Goal: Task Accomplishment & Management: Manage account settings

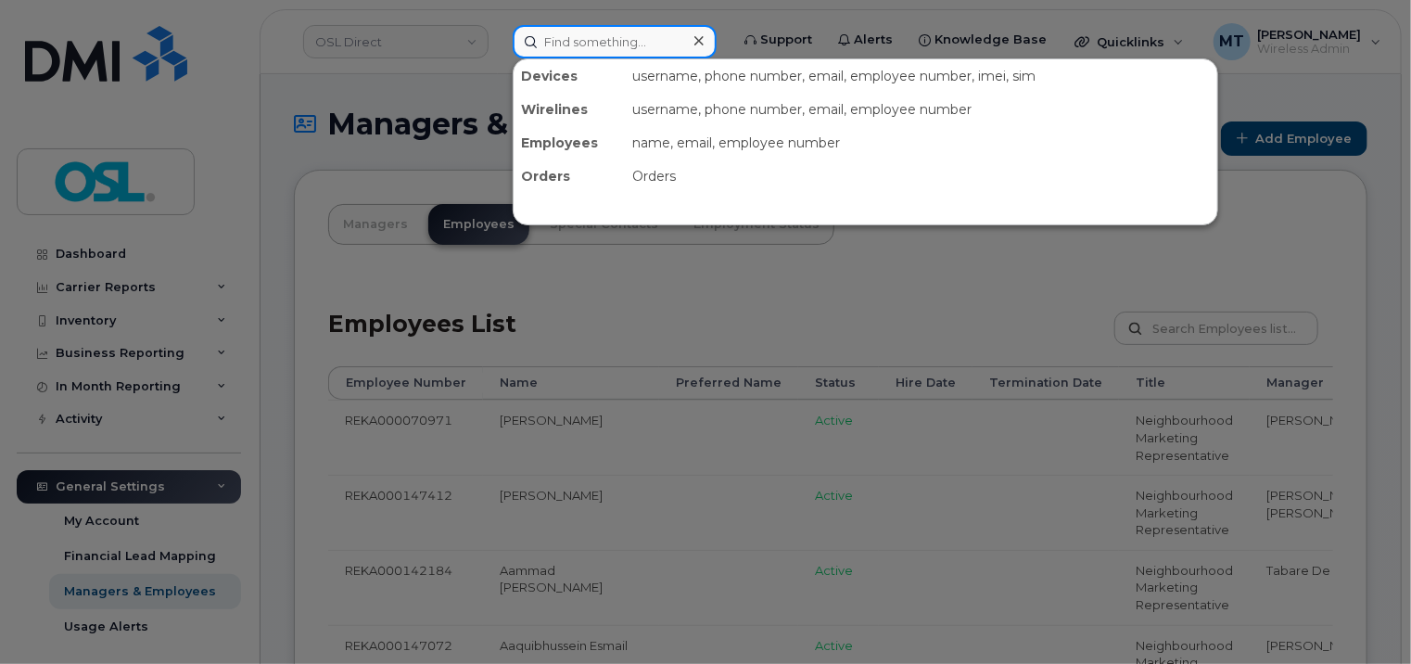
click at [649, 49] on input at bounding box center [615, 41] width 204 height 33
paste input "amine.chbili@osldirect.com"
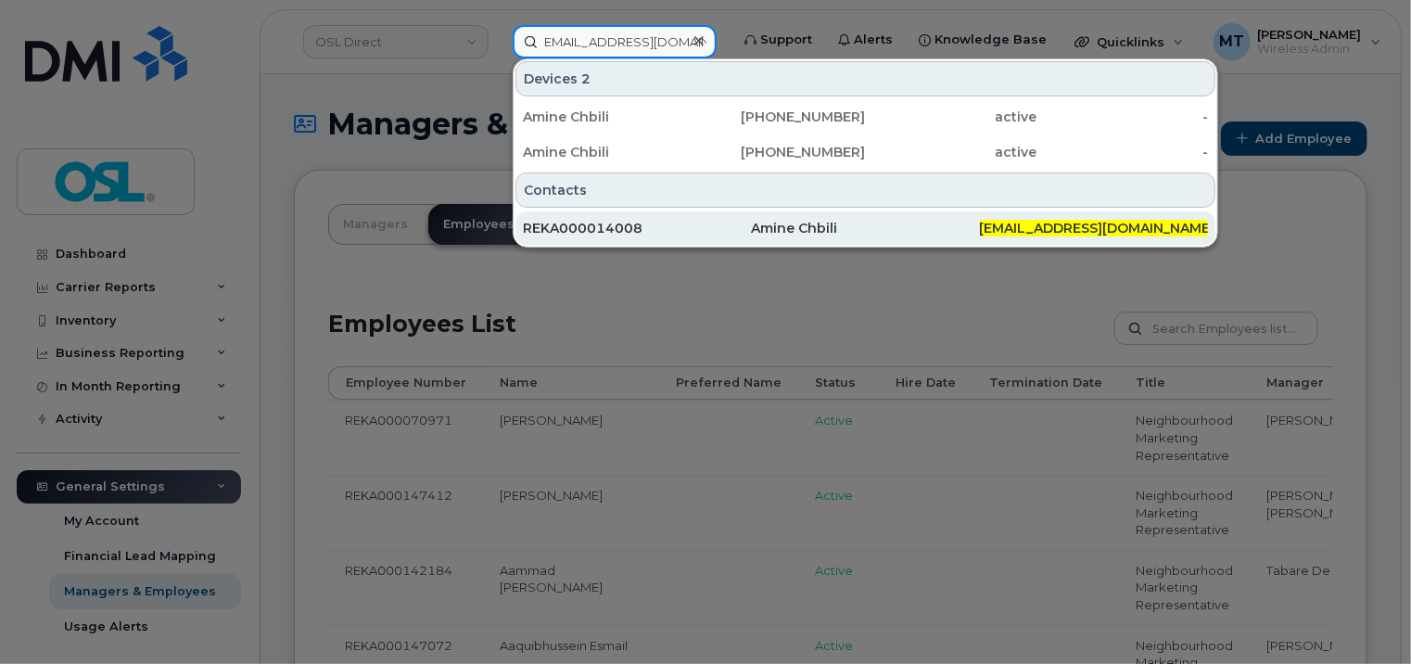
type input "amine.chbili@osldirect.com"
click at [715, 230] on div "REKA000014008" at bounding box center [637, 228] width 228 height 19
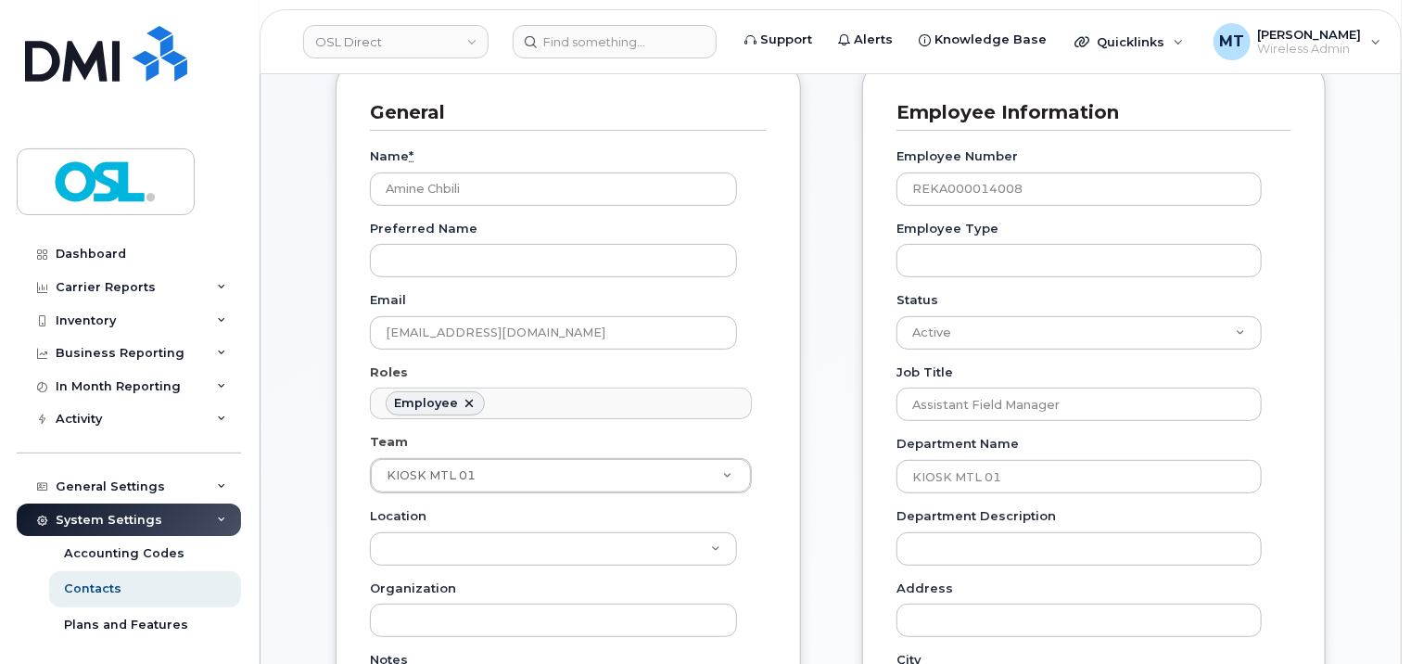
scroll to position [185, 0]
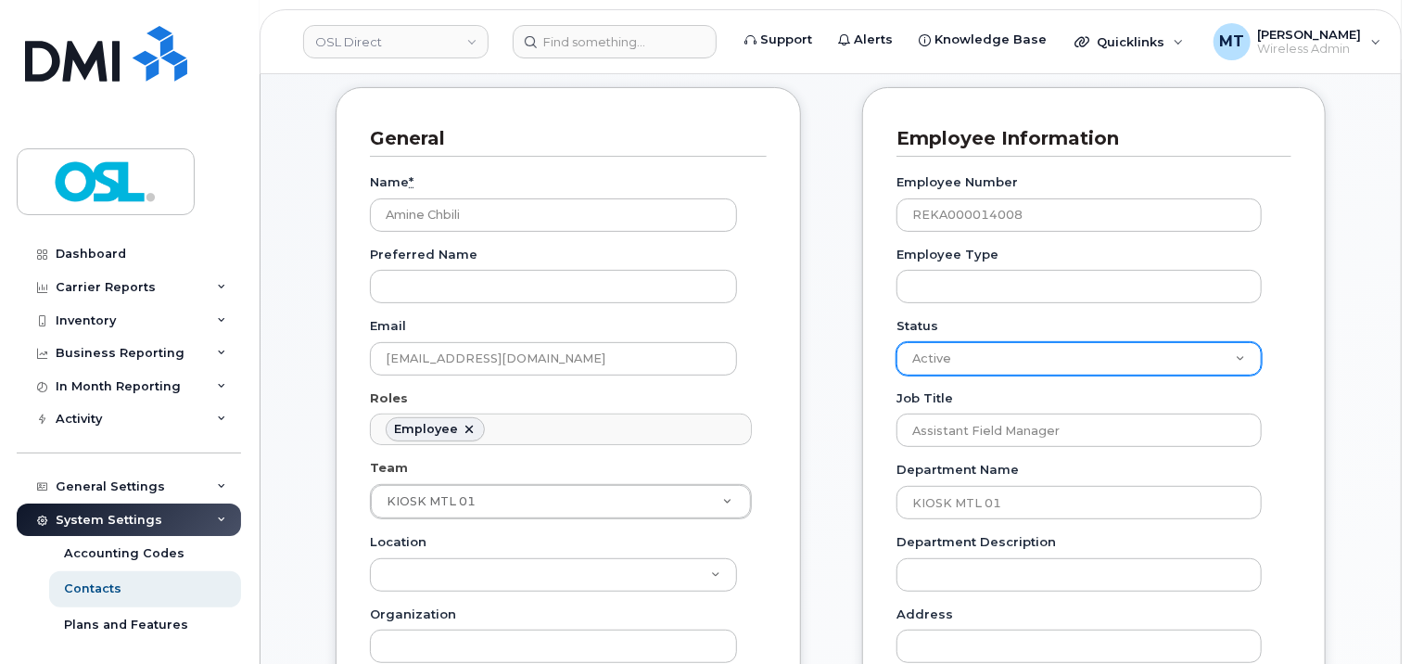
click at [1241, 361] on select "Active On-Leave Long Term Short Term Maternity Leave Temp Layoff Inactive" at bounding box center [1078, 358] width 365 height 33
select select "on_leave"
click at [896, 342] on select "Active On-Leave Long Term Short Term Maternity Leave Temp Layoff Inactive" at bounding box center [1078, 358] width 365 height 33
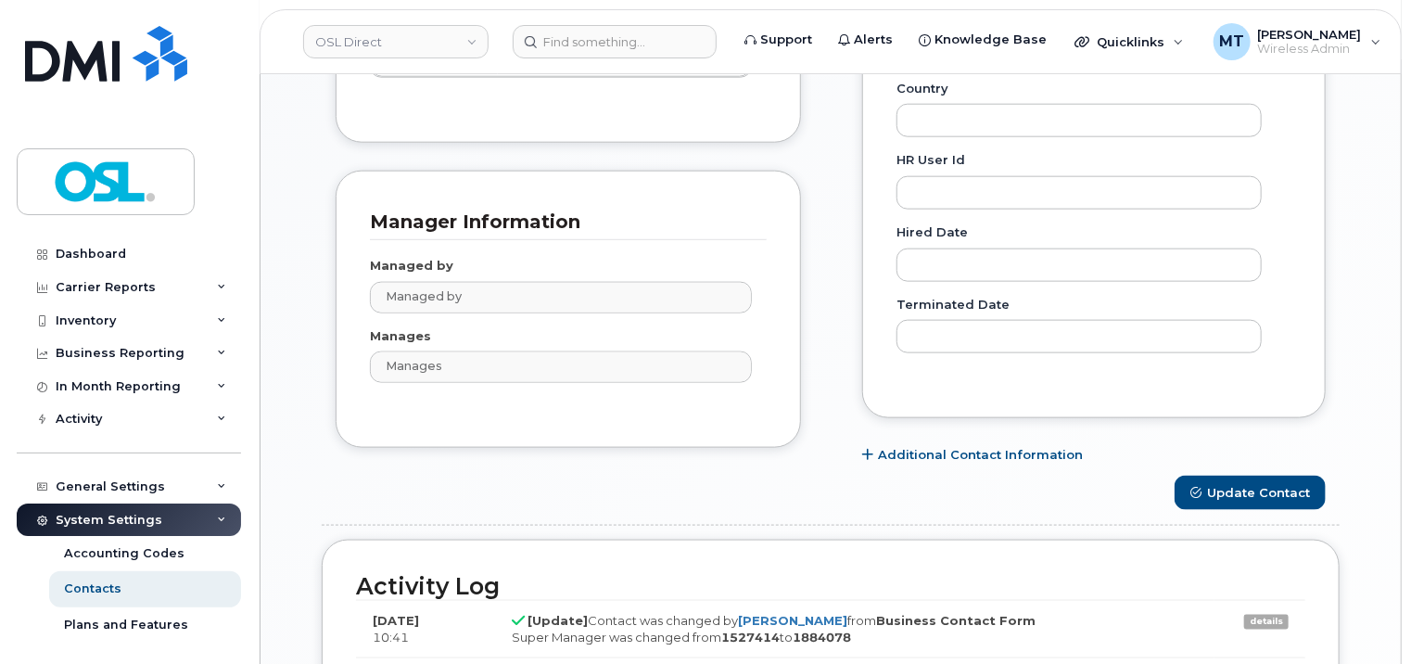
scroll to position [1112, 0]
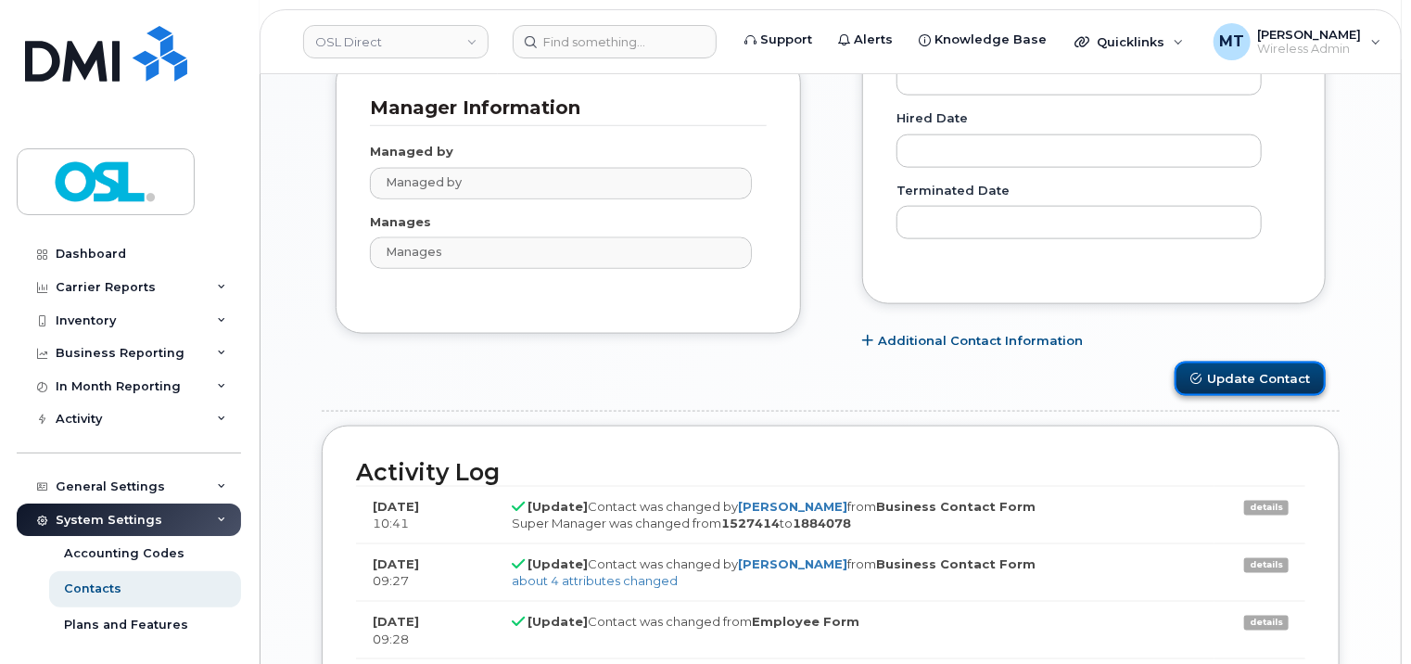
click at [1257, 380] on button "Update Contact" at bounding box center [1249, 378] width 151 height 34
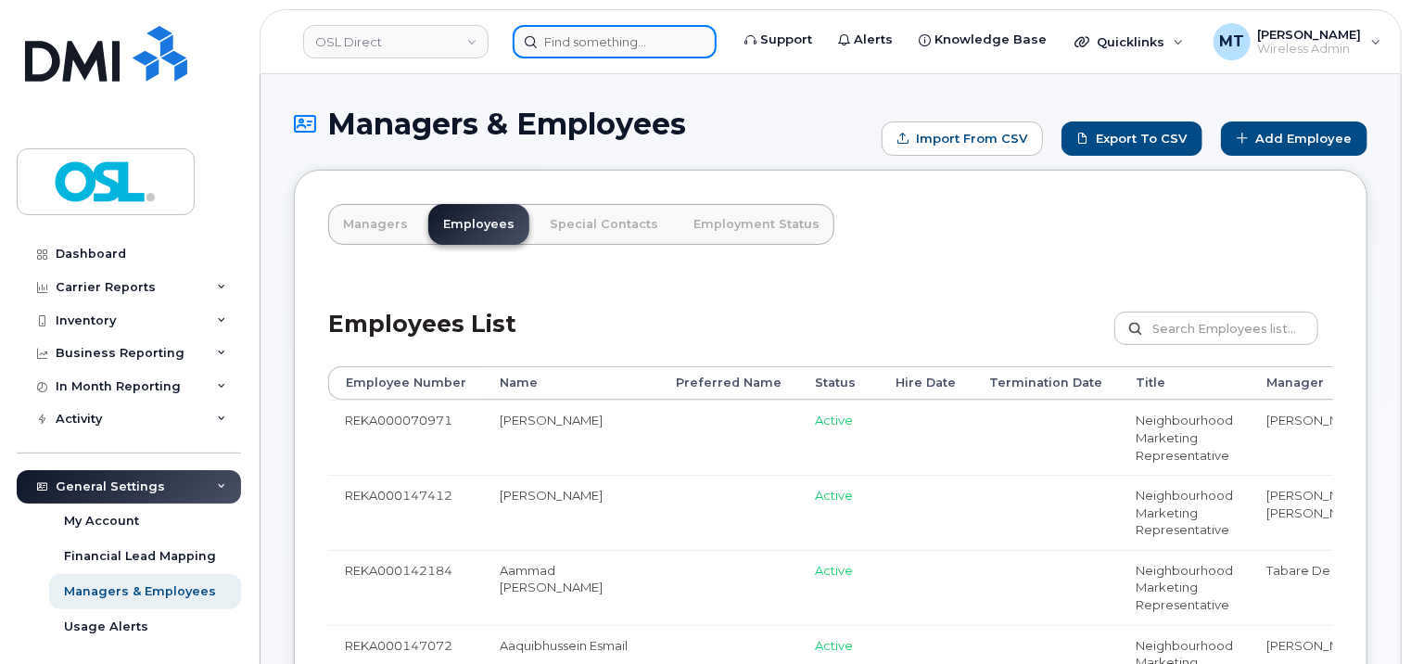
click at [648, 41] on input at bounding box center [615, 41] width 204 height 33
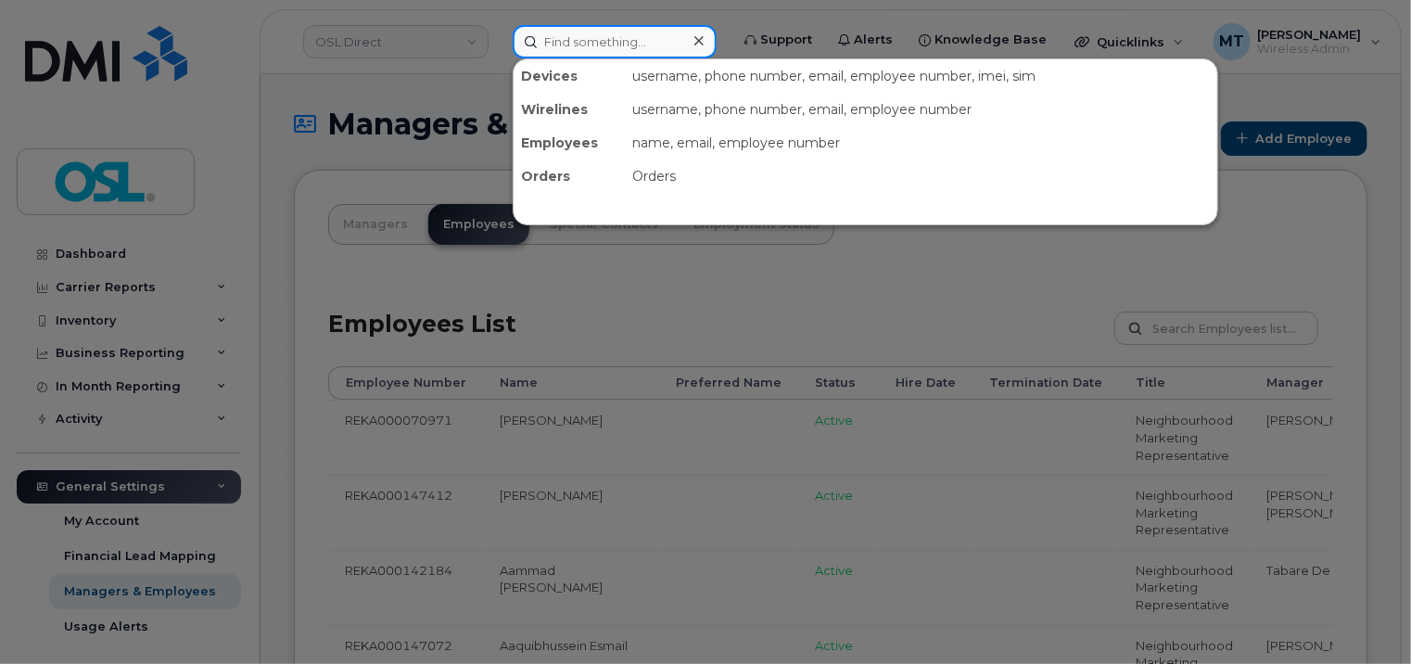
paste input "[PERSON_NAME]"
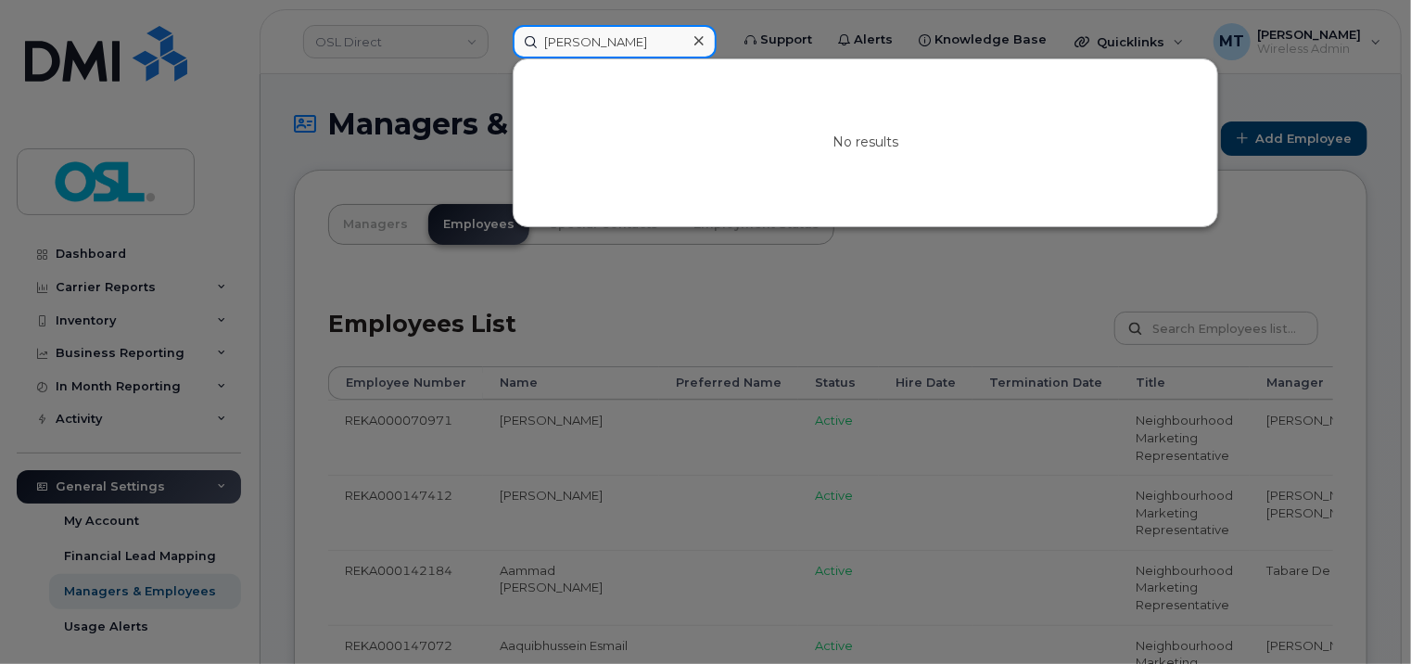
paste input "REKA000006227"
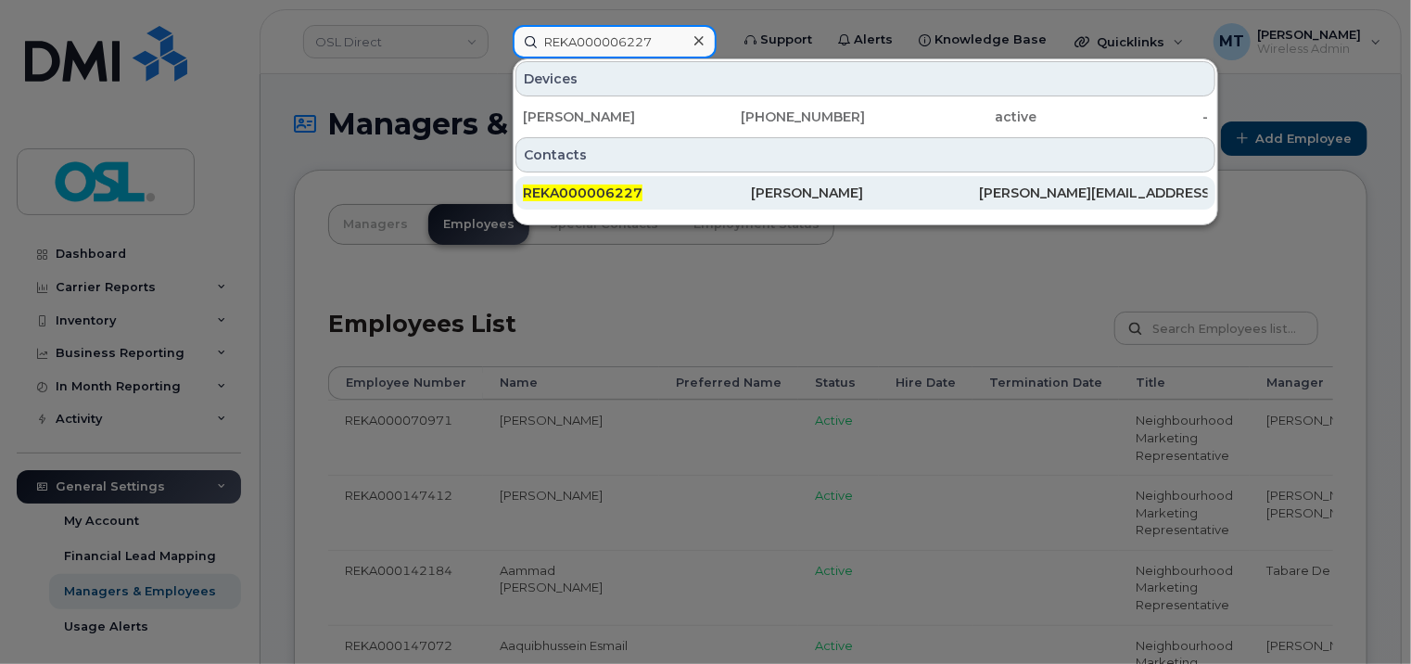
type input "REKA000006227"
click at [658, 188] on div "REKA000006227" at bounding box center [637, 193] width 228 height 19
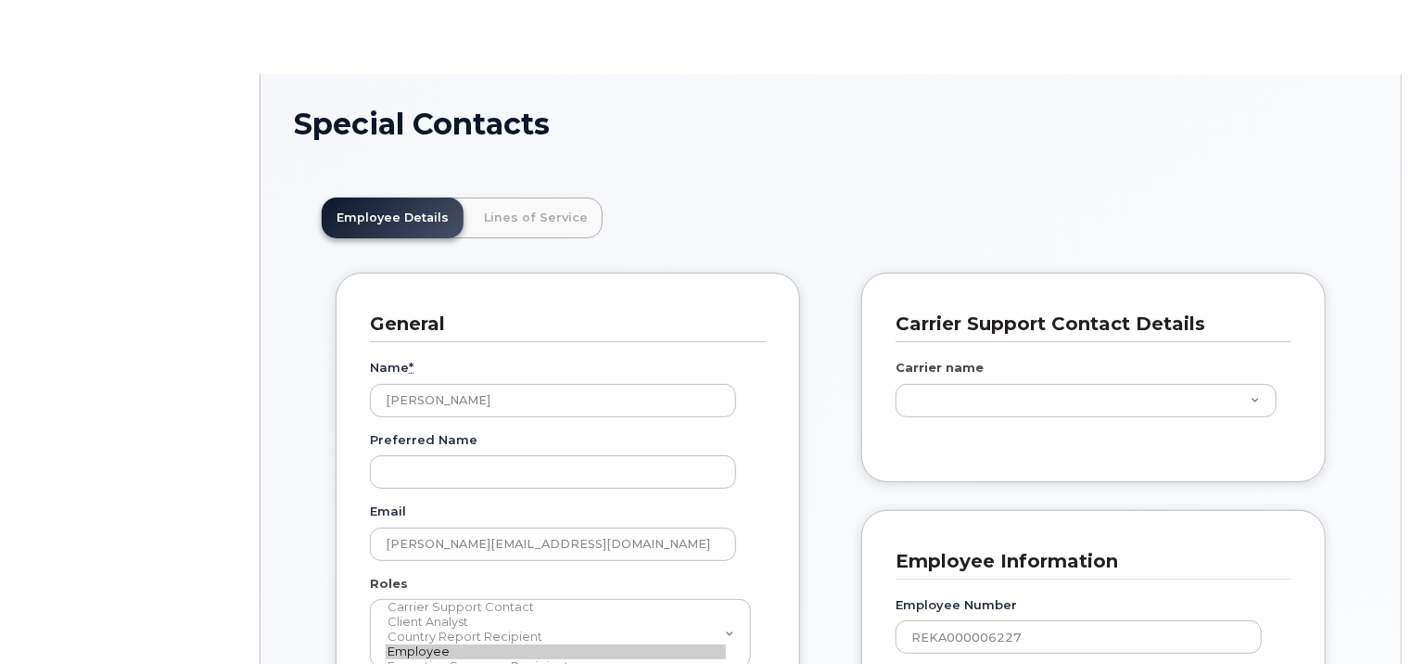
scroll to position [56, 0]
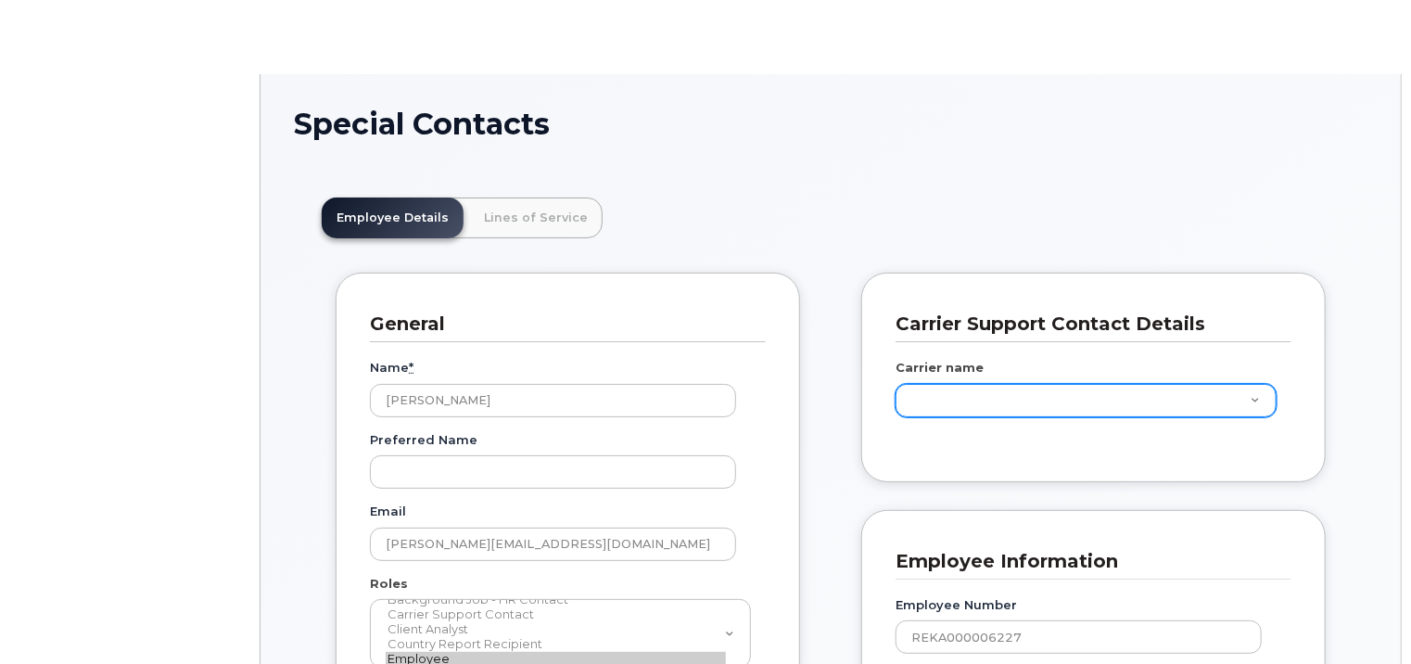
type input "3358058"
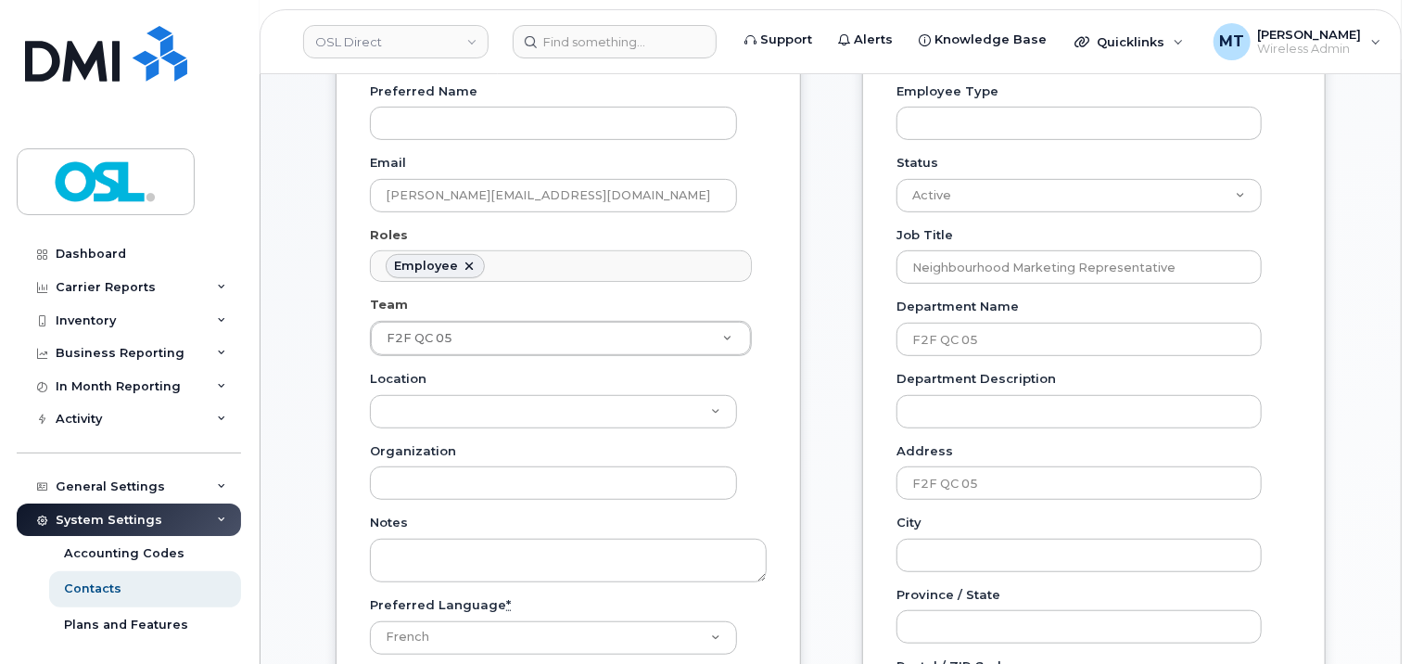
scroll to position [371, 0]
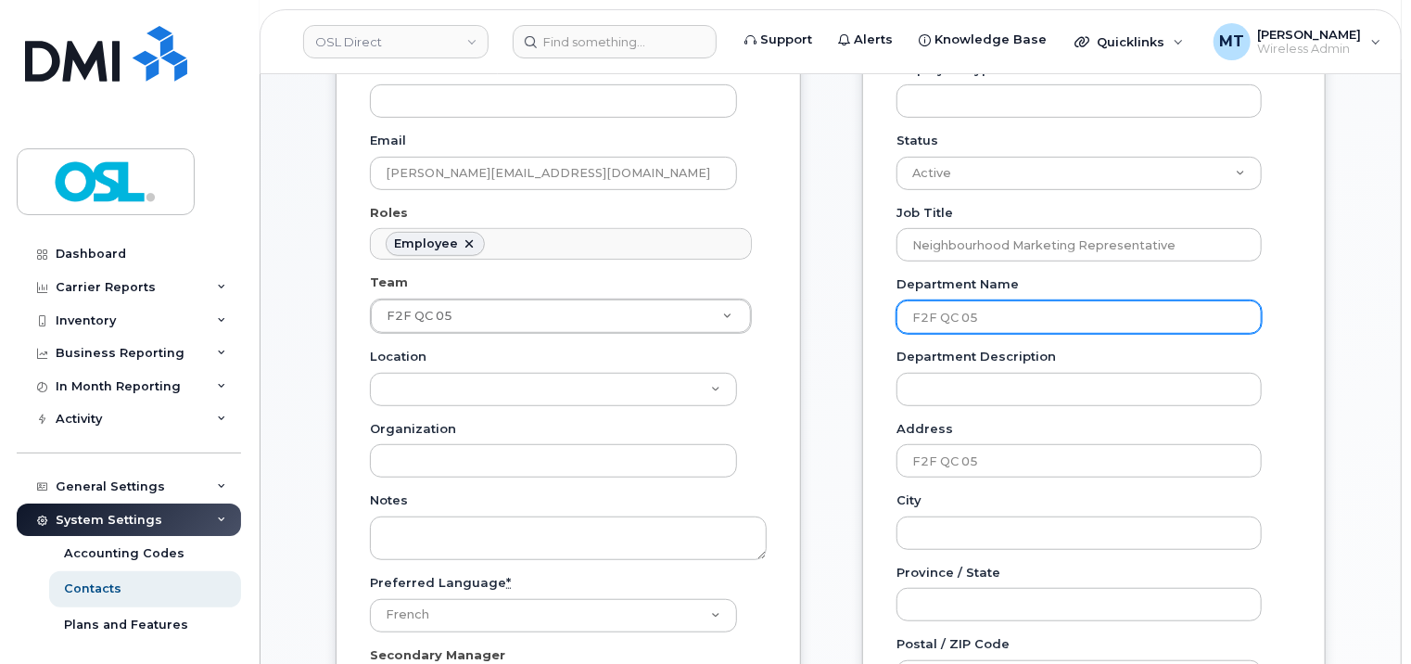
drag, startPoint x: 1026, startPoint y: 315, endPoint x: 874, endPoint y: 316, distance: 152.0
click at [874, 316] on div "Employee Information Employee Number REKA000006227 Employee Type Status Active …" at bounding box center [1093, 474] width 463 height 1144
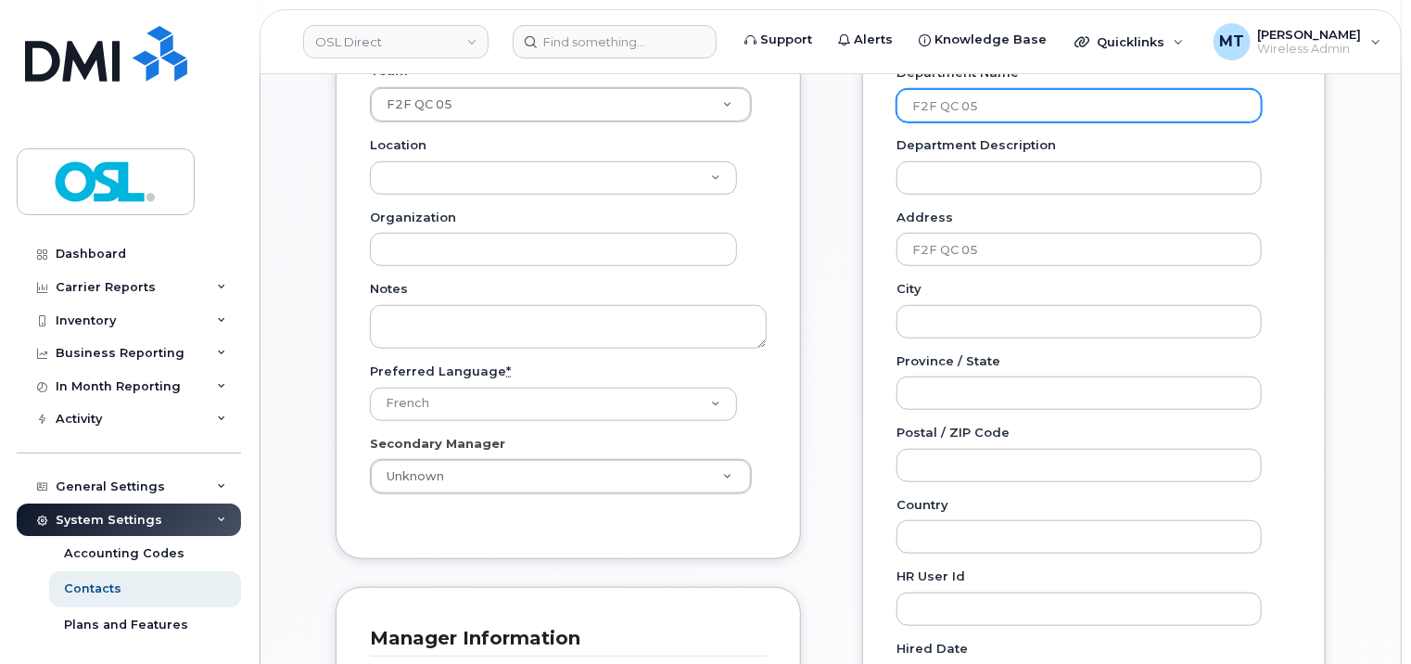
scroll to position [278, 0]
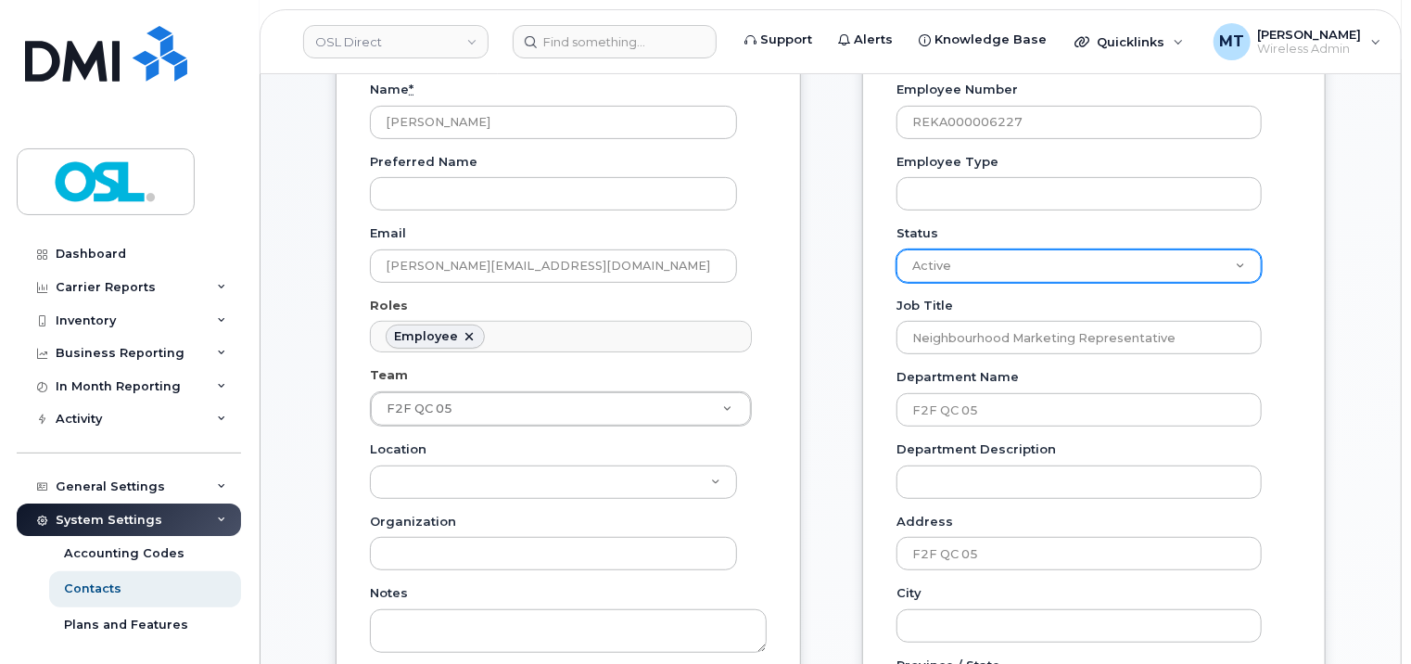
click at [1113, 270] on select "Active On-Leave Long Term Short Term Maternity Leave Temp Layoff Inactive" at bounding box center [1078, 265] width 365 height 33
select select "on_leave"
click at [896, 249] on select "Active On-Leave Long Term Short Term Maternity Leave Temp Layoff Inactive" at bounding box center [1078, 265] width 365 height 33
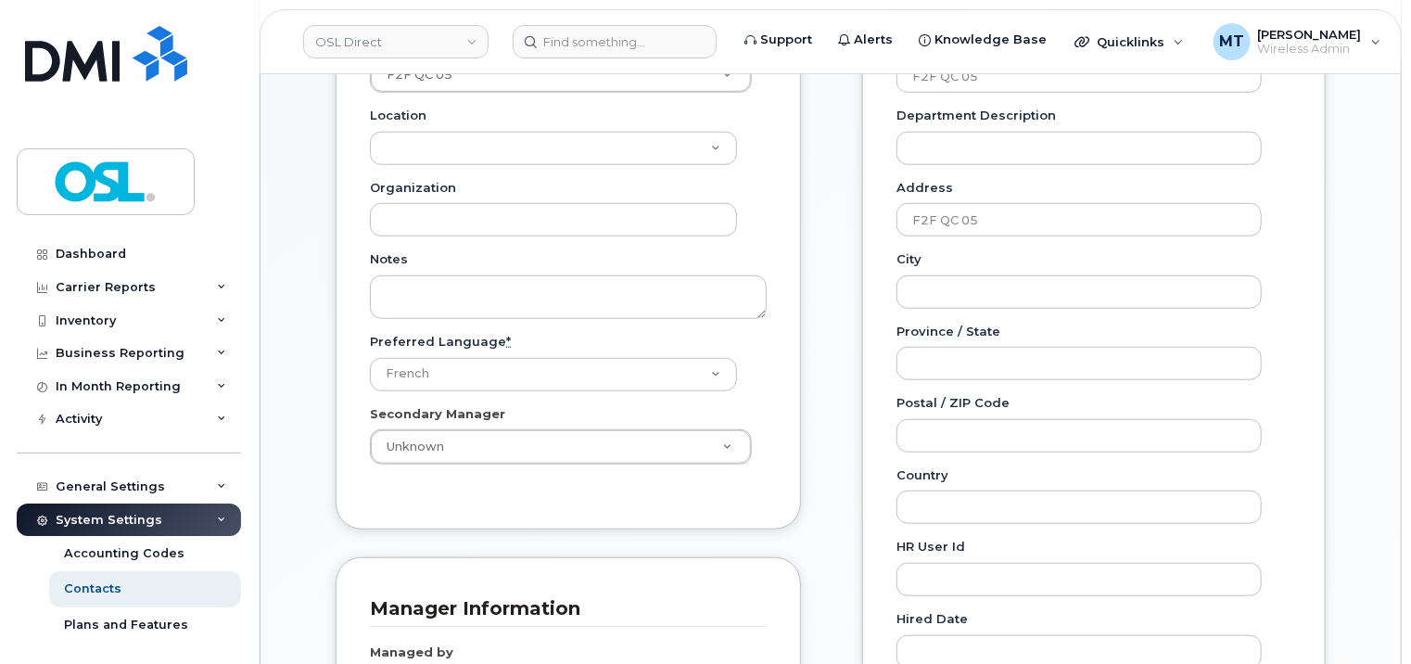
scroll to position [834, 0]
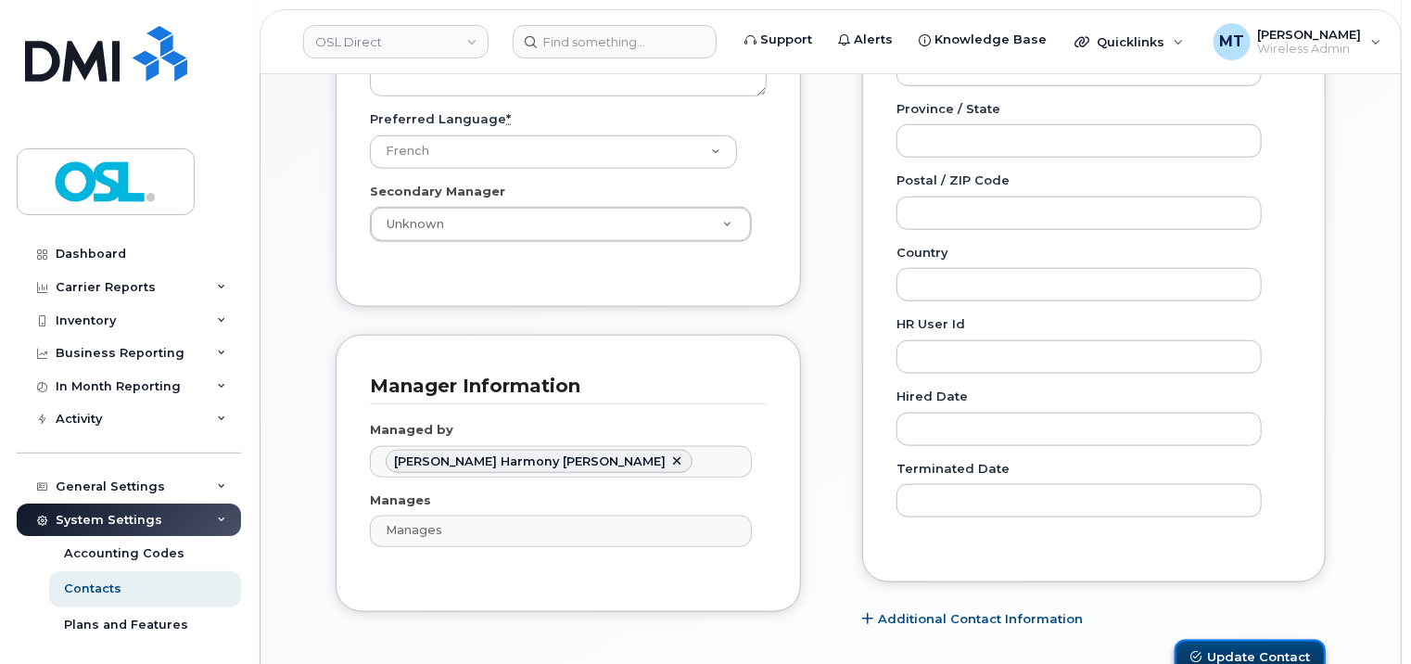
click at [1252, 652] on button "Update Contact" at bounding box center [1249, 656] width 151 height 34
